Goal: Task Accomplishment & Management: Use online tool/utility

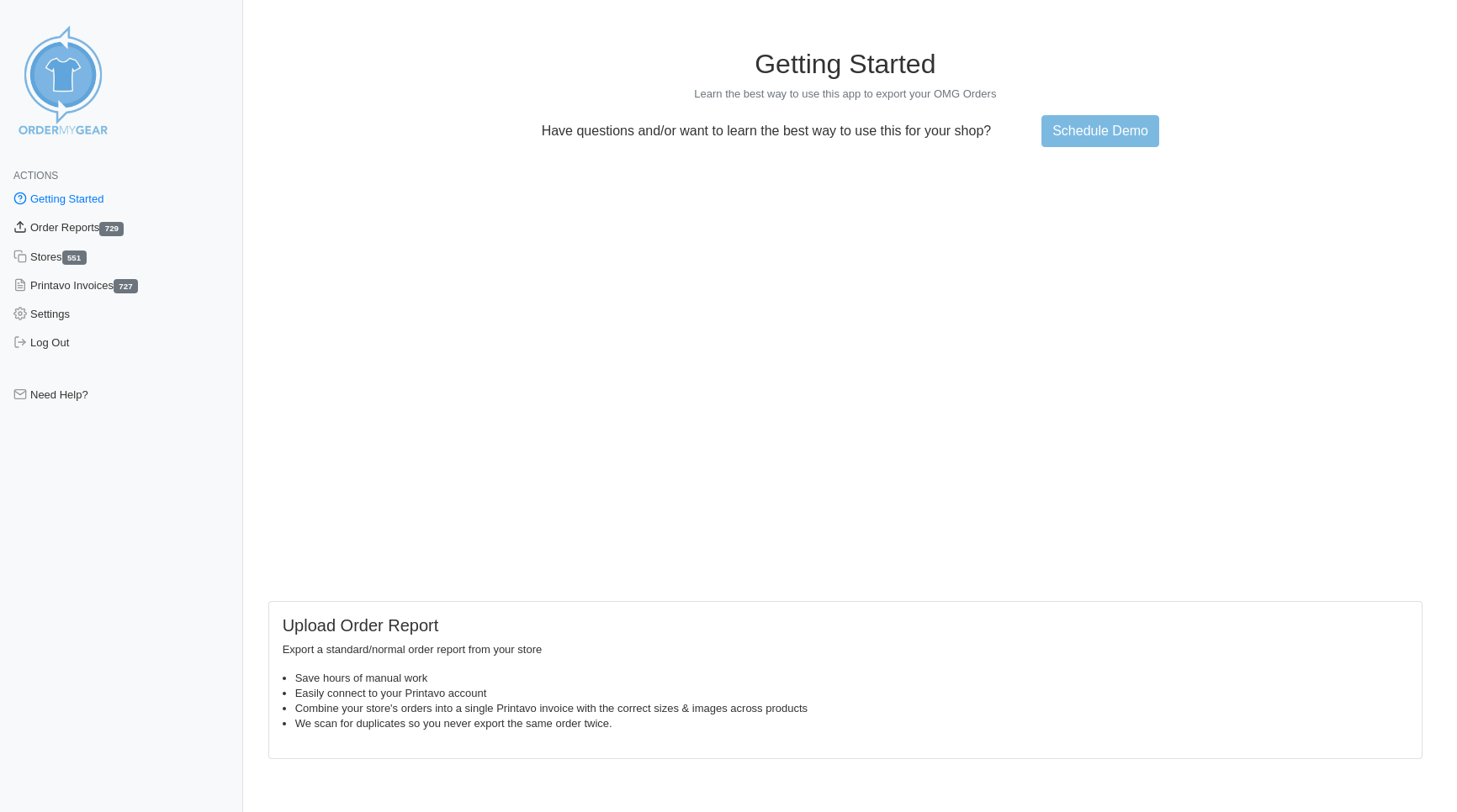
click at [77, 223] on link "Order Reports 729" at bounding box center [121, 228] width 243 height 29
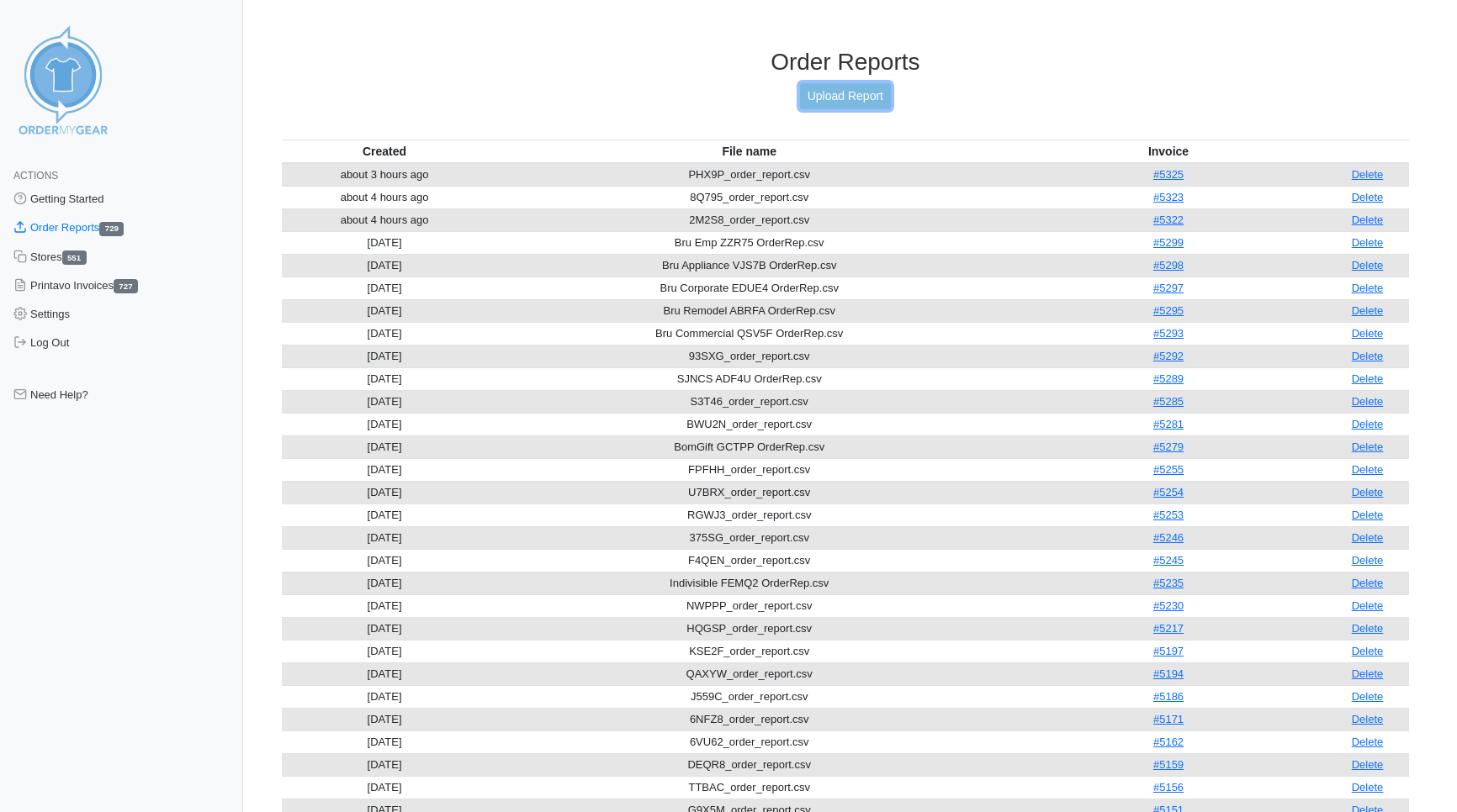
click at [836, 101] on link "Upload Report" at bounding box center [845, 96] width 91 height 26
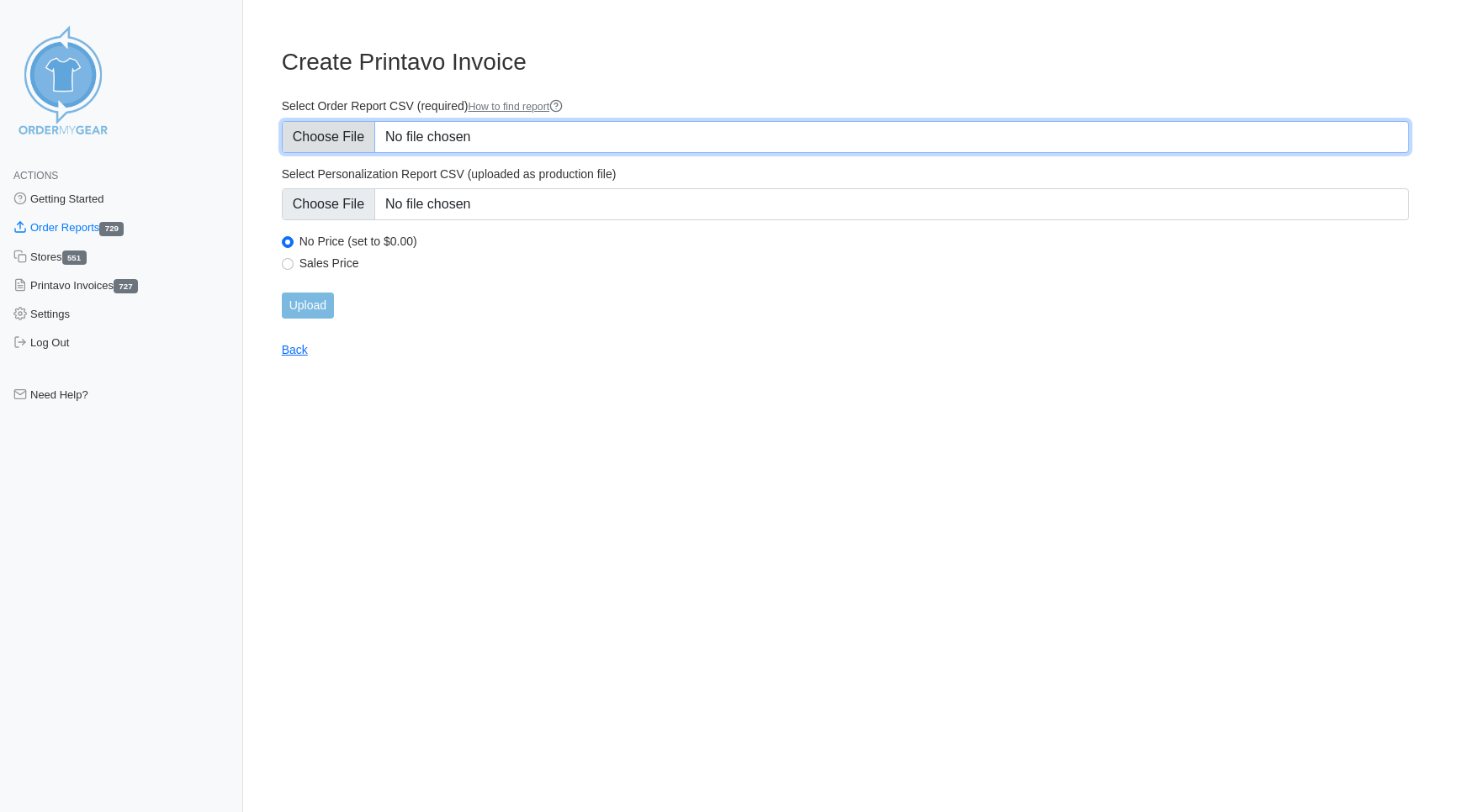
click at [309, 137] on input "Select Order Report CSV (required) How to find report" at bounding box center [845, 137] width 1127 height 32
type input "C:\fakepath\7PQUB_order_report.csv"
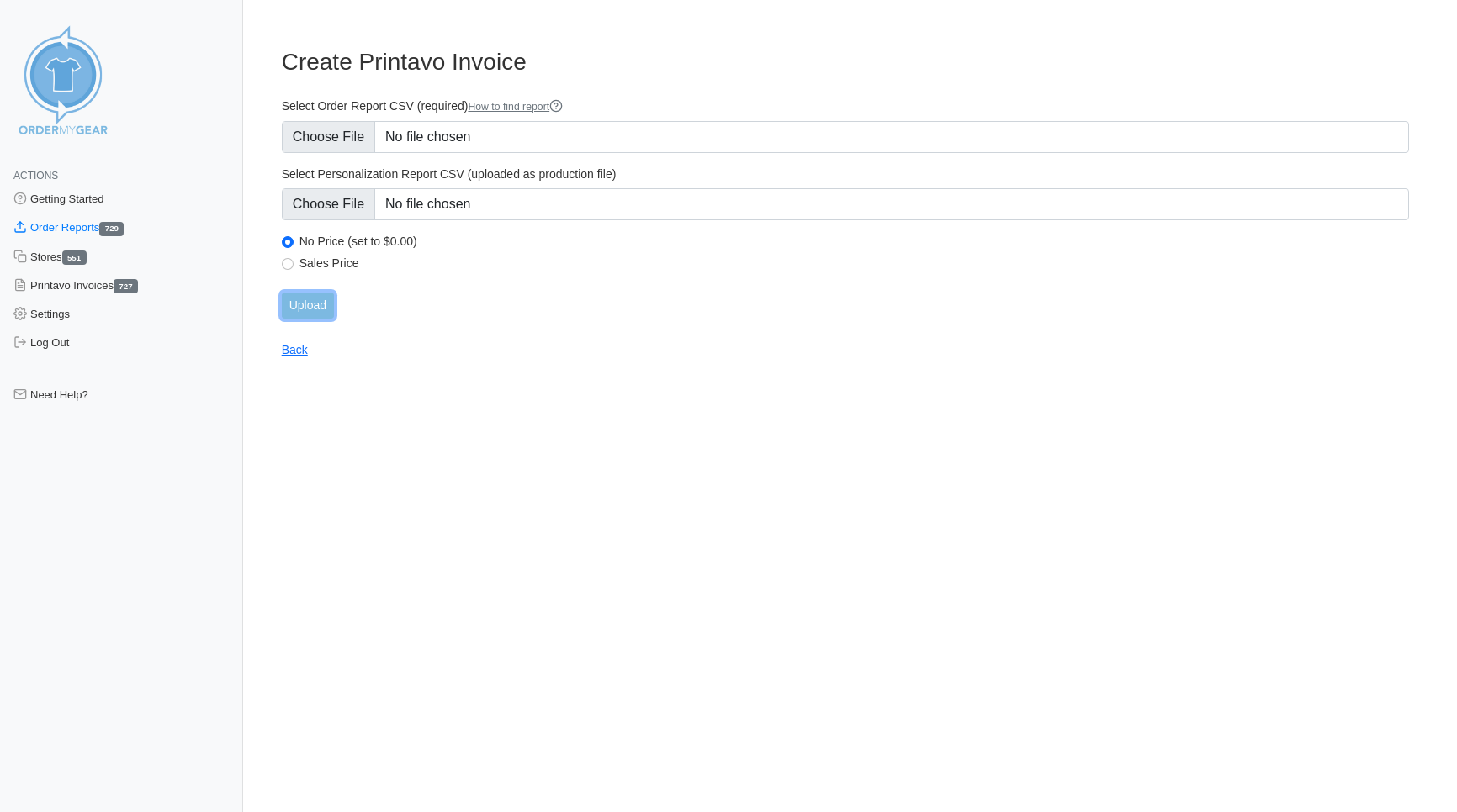
click at [310, 309] on input "Upload" at bounding box center [308, 305] width 52 height 26
